Goal: Task Accomplishment & Management: Manage account settings

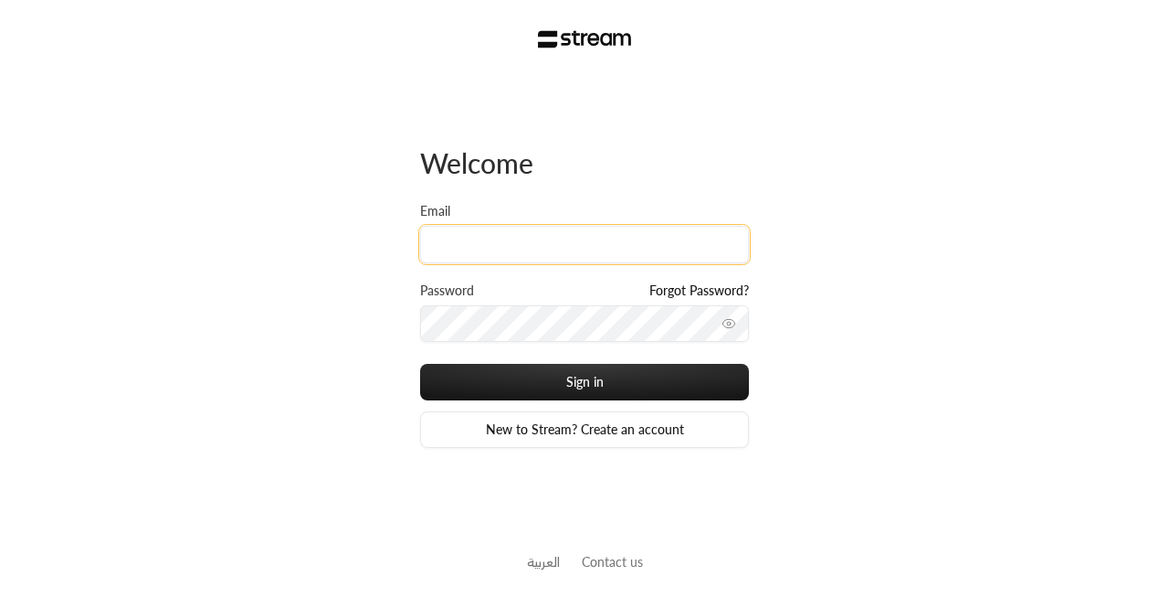
click at [552, 240] on input "Email" at bounding box center [584, 244] width 329 height 37
paste input "[EMAIL_ADDRESS][DOMAIN_NAME]"
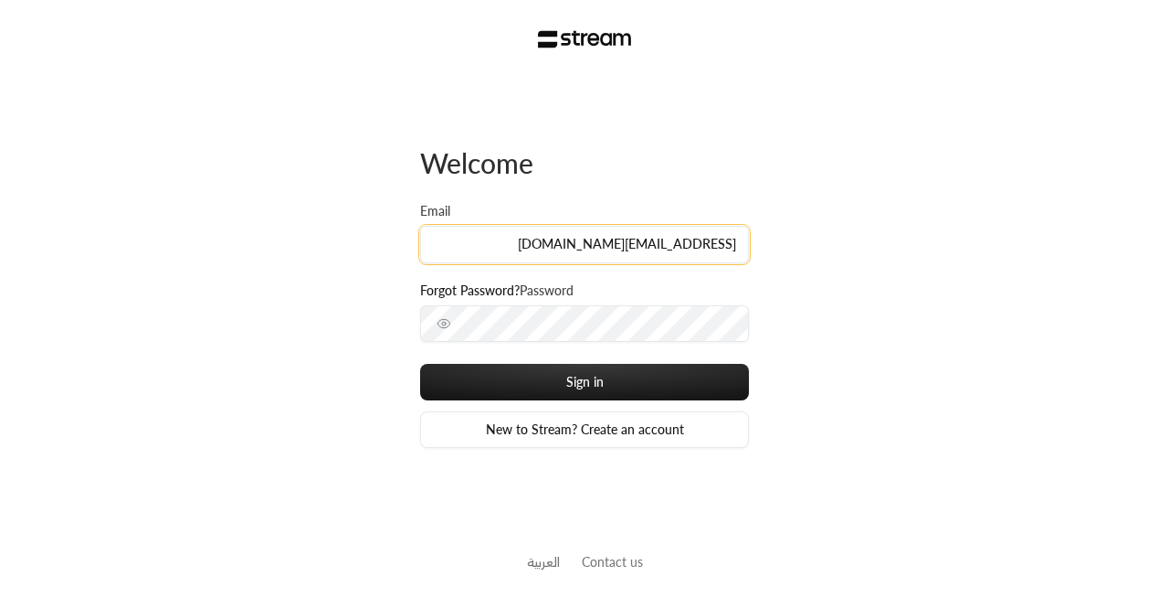
type input "[EMAIL_ADDRESS][DOMAIN_NAME]"
click at [420, 364] on button "Sign in" at bounding box center [584, 382] width 329 height 37
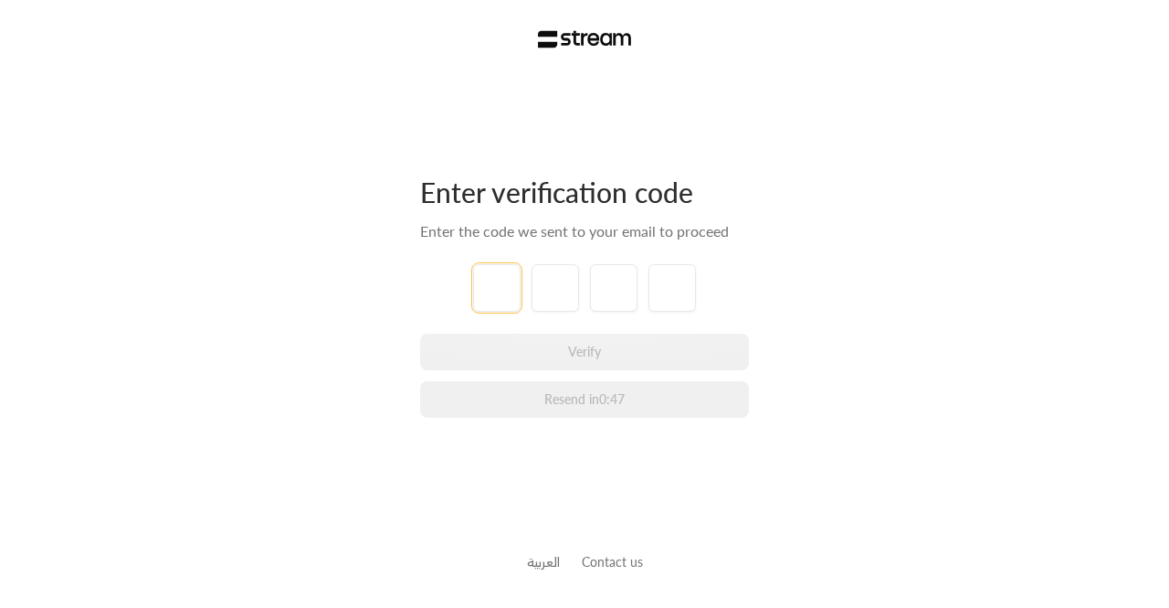
paste input "3"
type input "3"
type input "8"
type input "3"
